Goal: Task Accomplishment & Management: Use online tool/utility

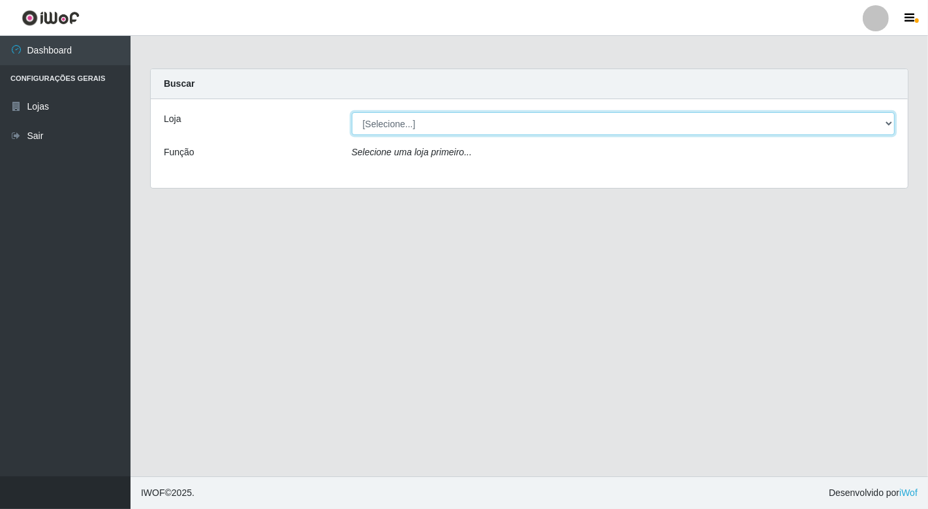
click at [564, 124] on select "[Selecione...] Nordestão - [GEOGRAPHIC_DATA]" at bounding box center [624, 123] width 544 height 23
select select "454"
click at [352, 112] on select "[Selecione...] Nordestão - [GEOGRAPHIC_DATA]" at bounding box center [624, 123] width 544 height 23
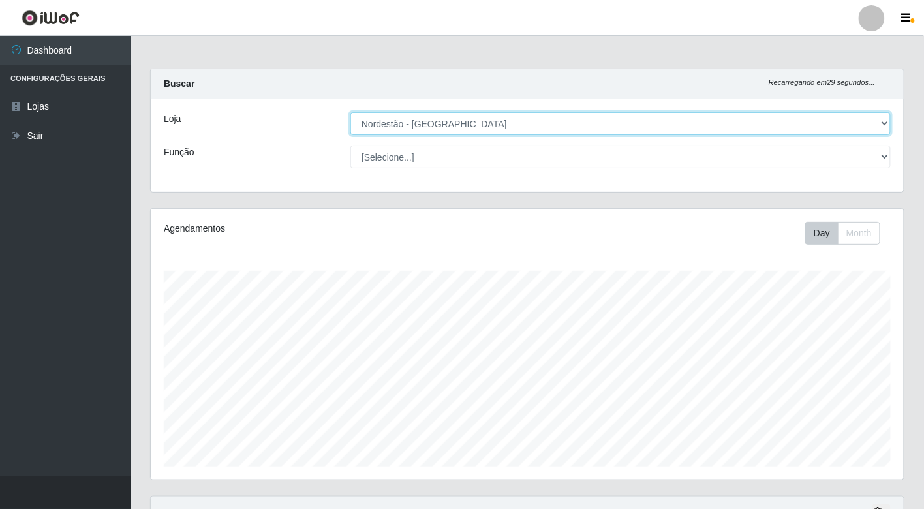
scroll to position [270, 753]
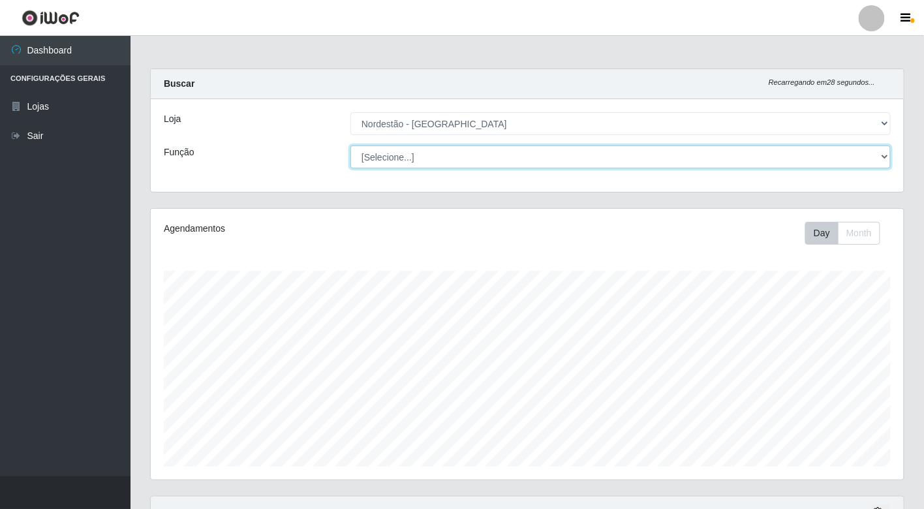
click at [420, 167] on select "[Selecione...] Balconista de Padaria Balconista de Padaria + Balconista de Pada…" at bounding box center [620, 157] width 540 height 23
select select "71"
click at [350, 146] on select "[Selecione...] Balconista de Padaria Balconista de Padaria + Balconista de Pada…" at bounding box center [620, 157] width 540 height 23
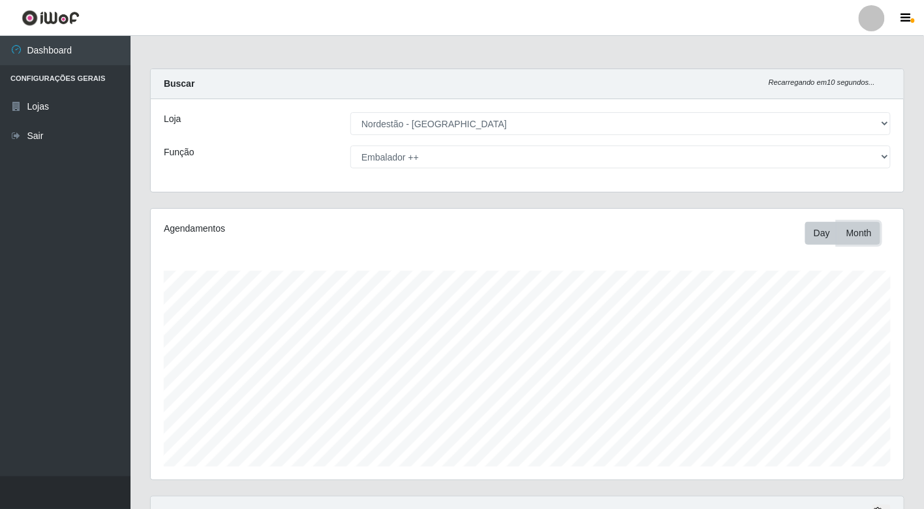
click at [850, 232] on button "Month" at bounding box center [859, 233] width 42 height 23
click at [819, 232] on button "Day" at bounding box center [821, 233] width 33 height 23
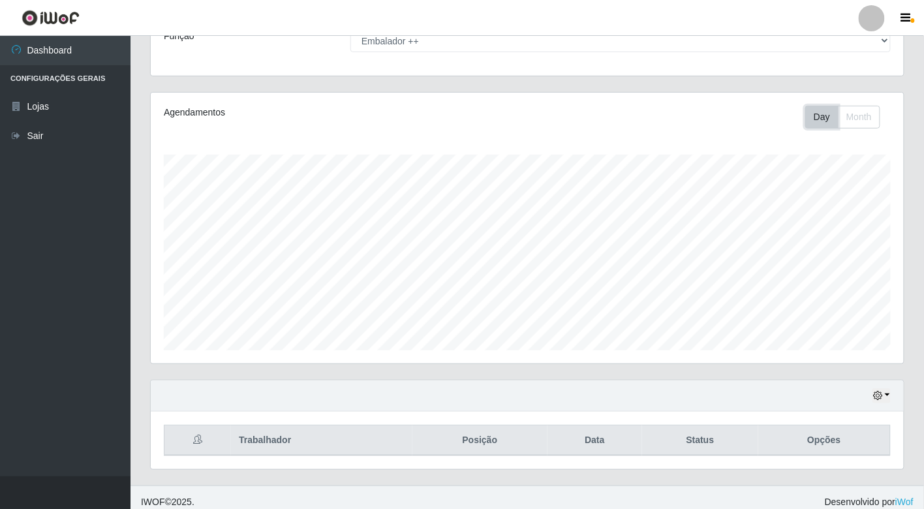
scroll to position [125, 0]
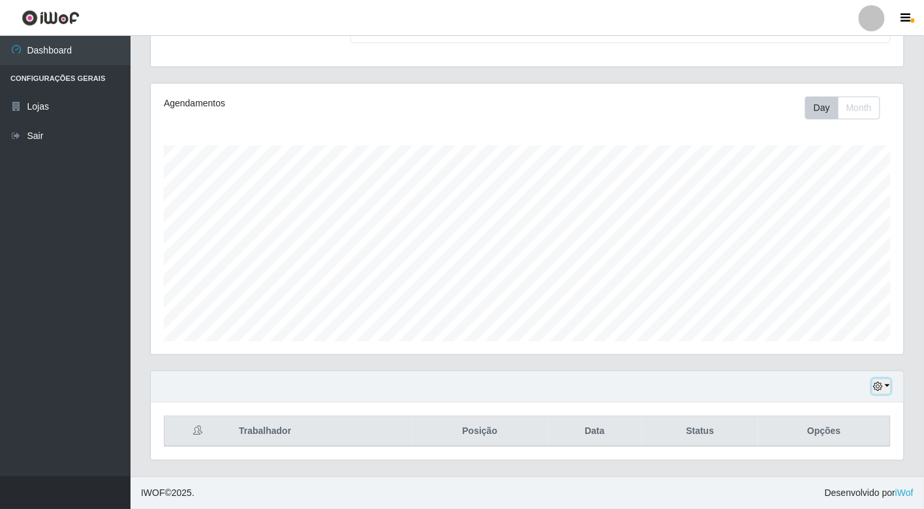
click at [882, 381] on button "button" at bounding box center [881, 386] width 18 height 15
click at [816, 294] on button "1 dia" at bounding box center [837, 282] width 103 height 27
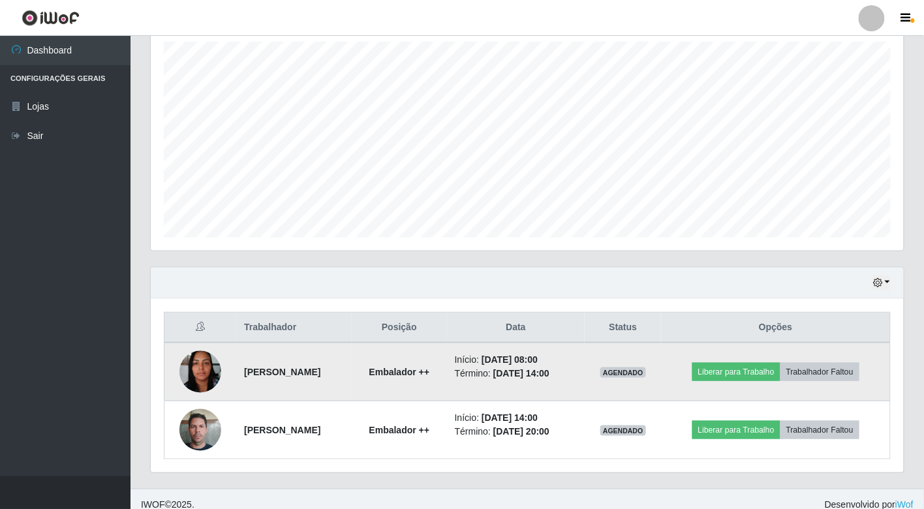
scroll to position [242, 0]
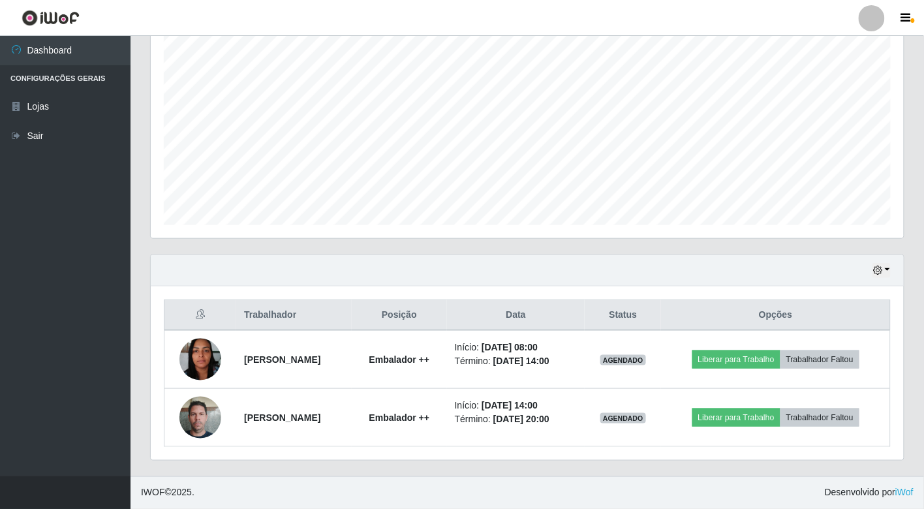
click at [675, 461] on div "Hoje 1 dia 3 dias 1 Semana Não encerrados Trabalhador Posição Data Status Opçõe…" at bounding box center [527, 365] width 774 height 222
